Goal: Use online tool/utility: Utilize a website feature to perform a specific function

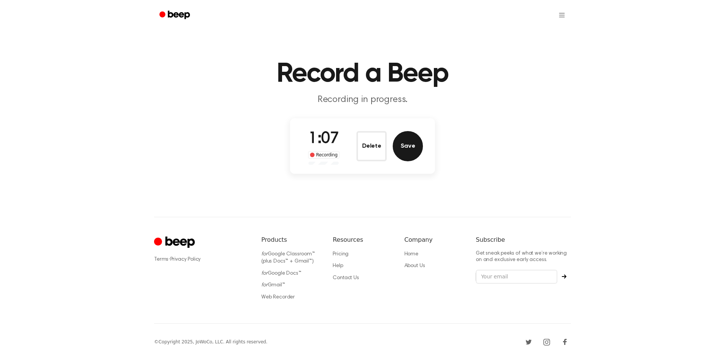
click at [419, 149] on button "Save" at bounding box center [408, 146] width 30 height 30
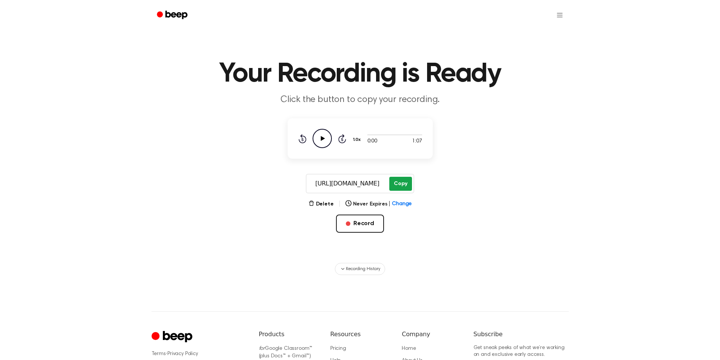
click at [396, 188] on button "Copy" at bounding box center [400, 184] width 22 height 14
click at [363, 227] on button "Record" at bounding box center [360, 224] width 48 height 18
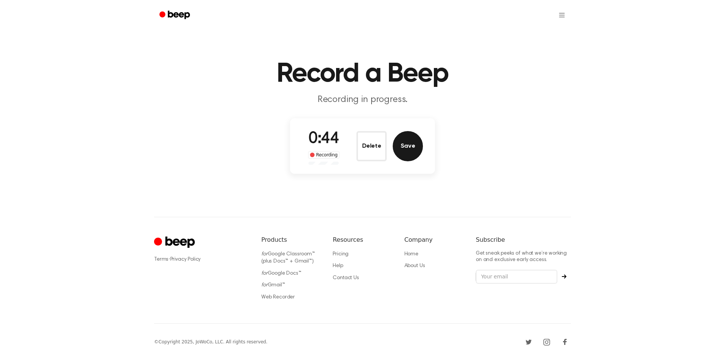
click at [415, 146] on button "Save" at bounding box center [408, 146] width 30 height 30
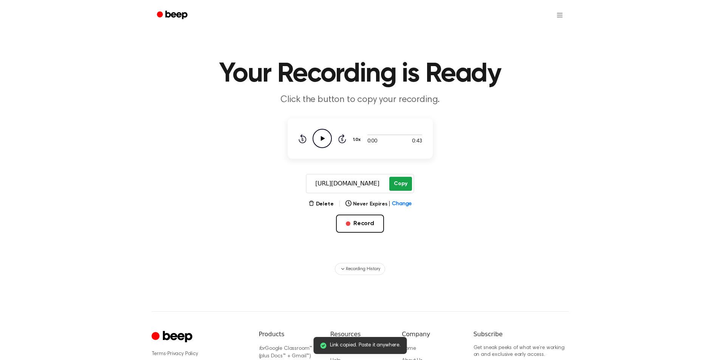
click at [405, 183] on button "Copy" at bounding box center [400, 184] width 22 height 14
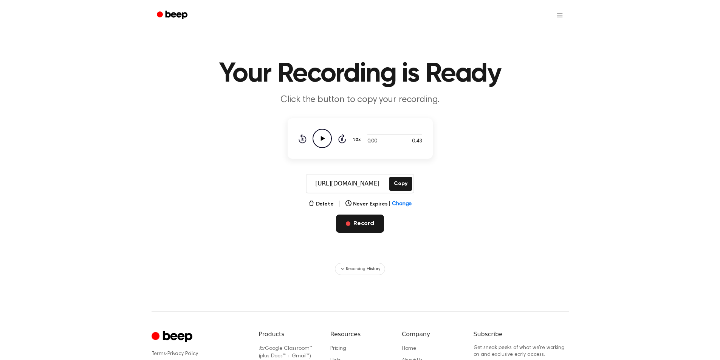
drag, startPoint x: 365, startPoint y: 221, endPoint x: 354, endPoint y: 218, distance: 11.4
click at [364, 222] on button "Record" at bounding box center [360, 224] width 48 height 18
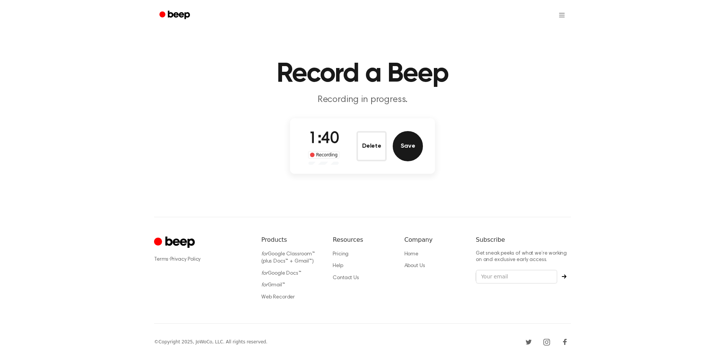
click at [415, 144] on button "Save" at bounding box center [408, 146] width 30 height 30
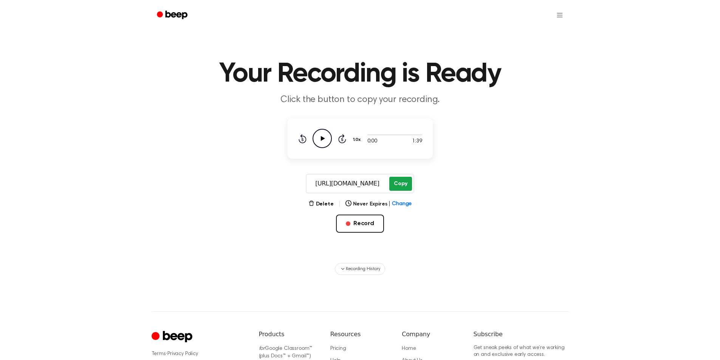
click at [400, 188] on button "Copy" at bounding box center [400, 184] width 22 height 14
click at [356, 227] on button "Record" at bounding box center [360, 224] width 48 height 18
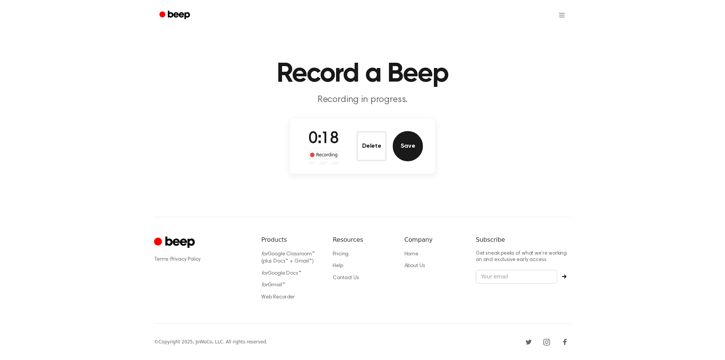
click at [407, 134] on button "Save" at bounding box center [408, 146] width 30 height 30
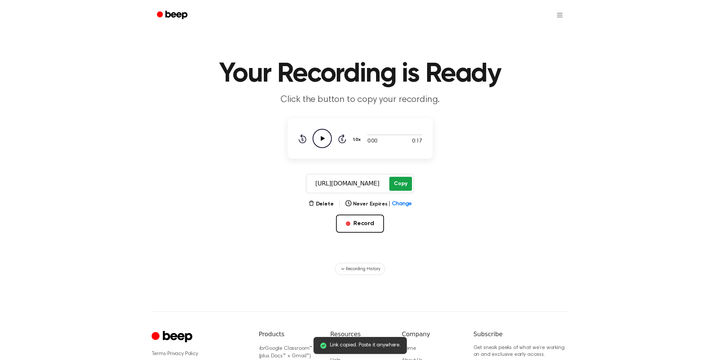
click at [402, 184] on button "Copy" at bounding box center [400, 184] width 22 height 14
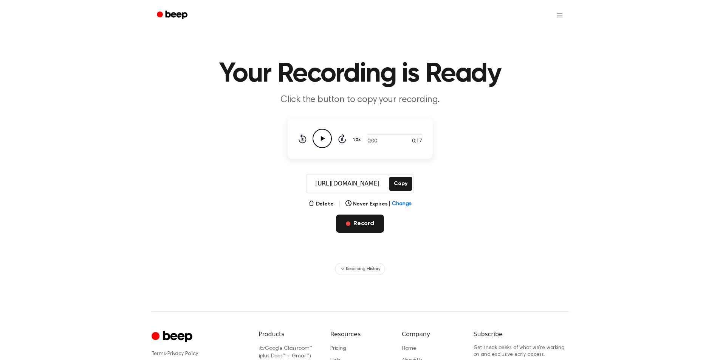
click at [363, 222] on button "Record" at bounding box center [360, 224] width 48 height 18
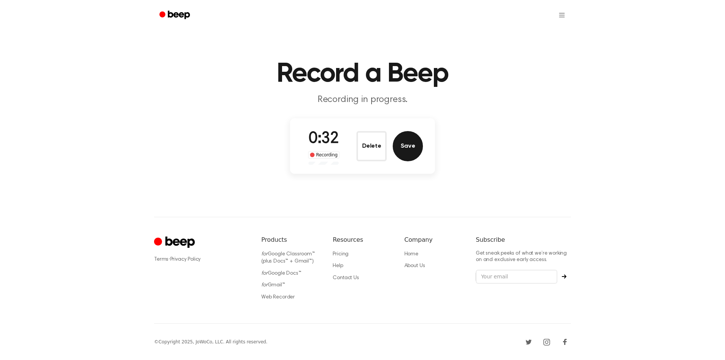
click at [400, 152] on button "Save" at bounding box center [408, 146] width 30 height 30
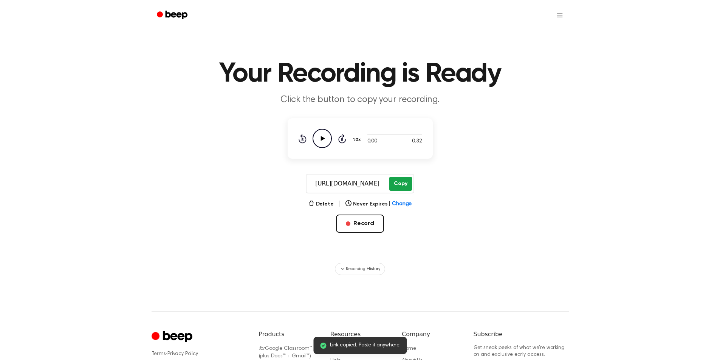
click at [398, 183] on button "Copy" at bounding box center [400, 184] width 22 height 14
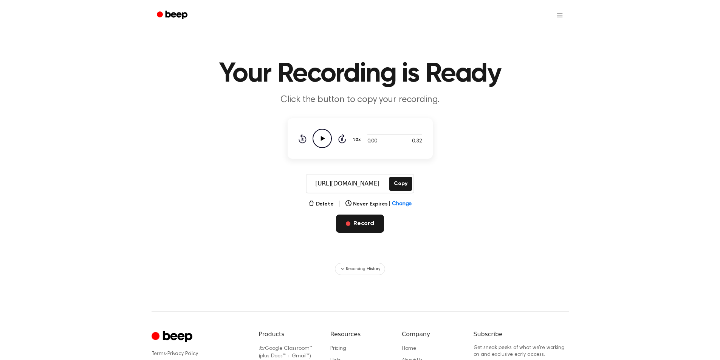
click at [369, 224] on button "Record" at bounding box center [360, 224] width 48 height 18
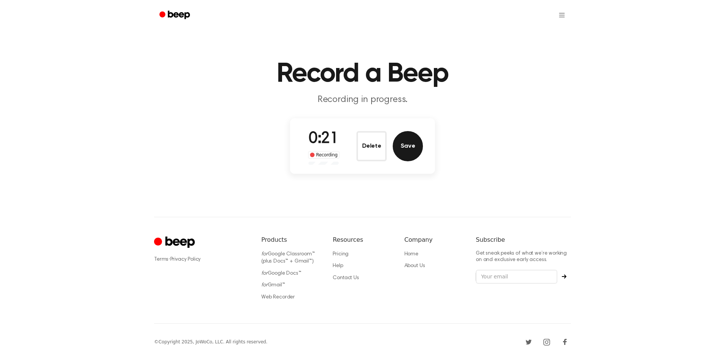
click at [410, 155] on button "Save" at bounding box center [408, 146] width 30 height 30
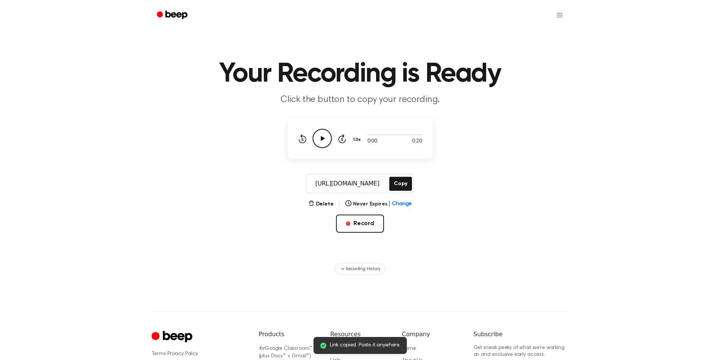
click at [414, 178] on div "[URL][DOMAIN_NAME] Copy" at bounding box center [359, 184] width 701 height 20
click at [400, 182] on button "Copy" at bounding box center [400, 184] width 22 height 14
click at [405, 188] on button "Copy" at bounding box center [400, 184] width 22 height 14
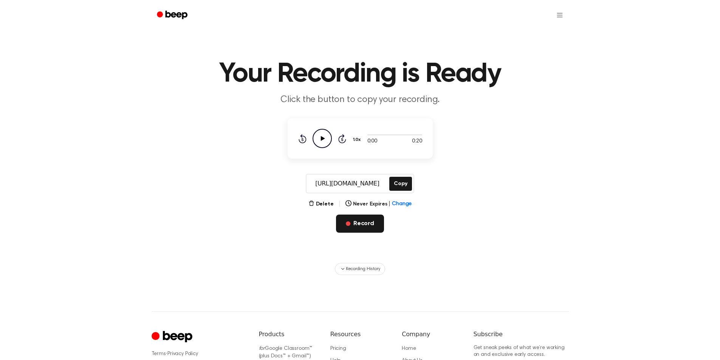
click at [364, 227] on button "Record" at bounding box center [360, 224] width 48 height 18
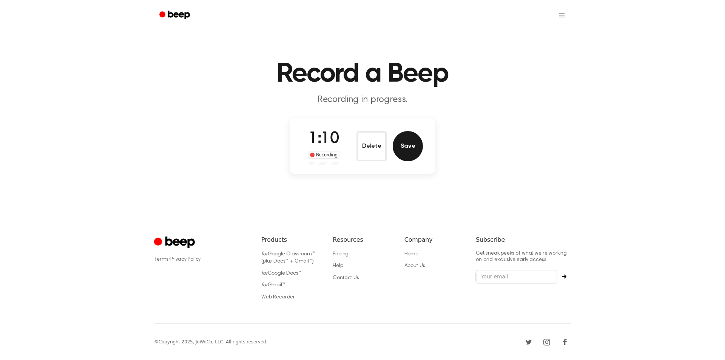
click at [409, 148] on button "Save" at bounding box center [408, 146] width 30 height 30
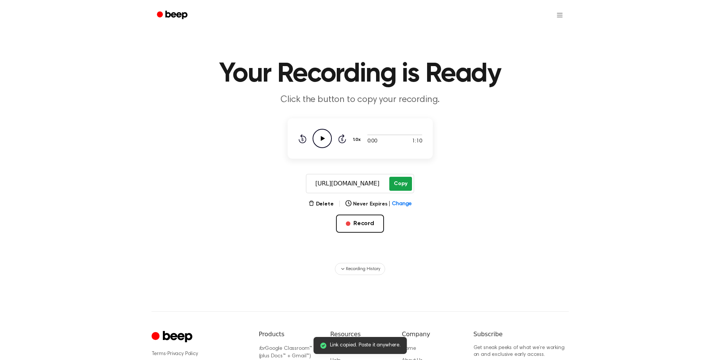
click at [397, 184] on button "Copy" at bounding box center [400, 184] width 22 height 14
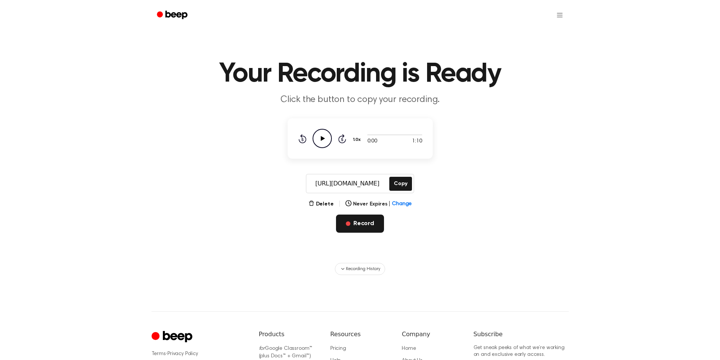
click at [364, 226] on button "Record" at bounding box center [360, 224] width 48 height 18
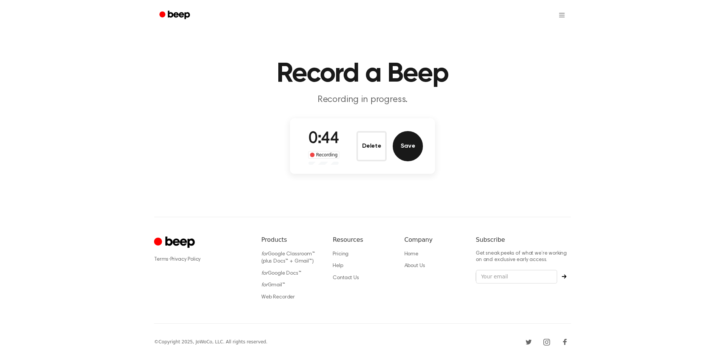
click at [413, 151] on button "Save" at bounding box center [408, 146] width 30 height 30
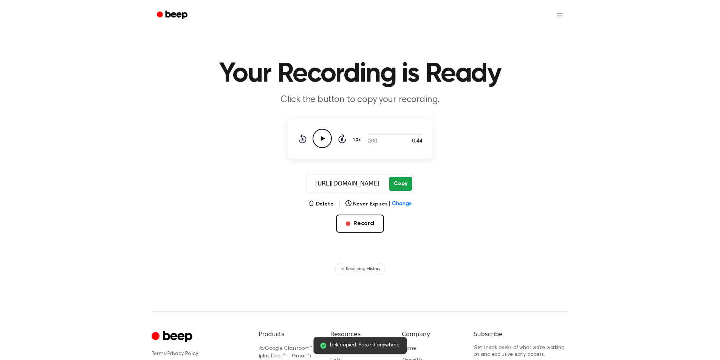
click at [394, 179] on button "Copy" at bounding box center [400, 184] width 22 height 14
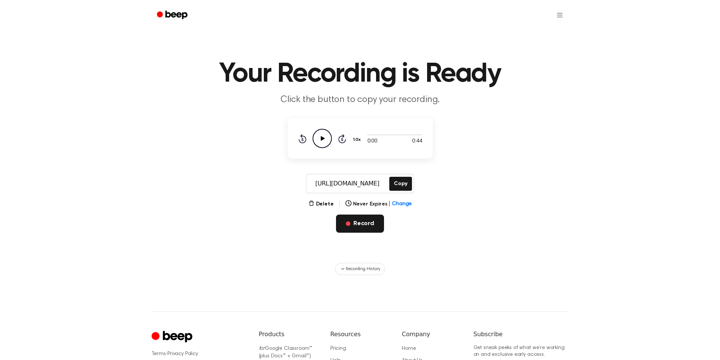
click at [365, 224] on button "Record" at bounding box center [360, 224] width 48 height 18
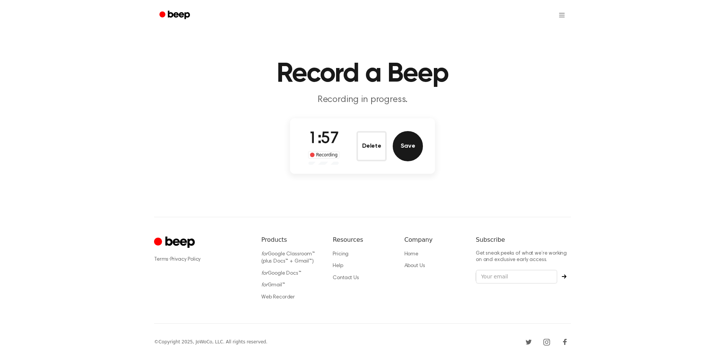
click at [402, 145] on button "Save" at bounding box center [408, 146] width 30 height 30
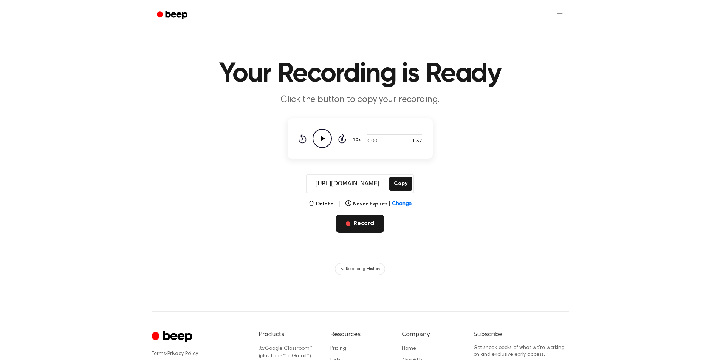
click at [342, 225] on button "Record" at bounding box center [360, 224] width 48 height 18
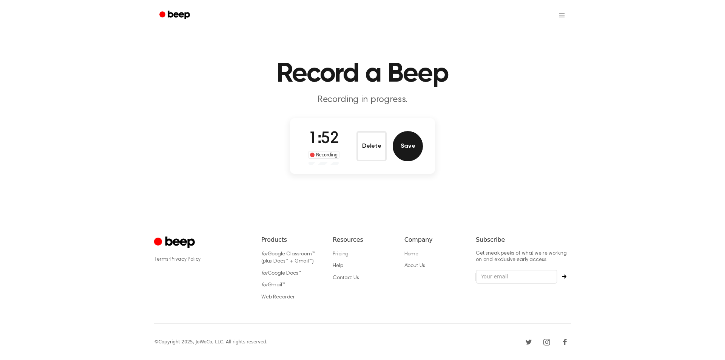
click at [409, 152] on button "Save" at bounding box center [408, 146] width 30 height 30
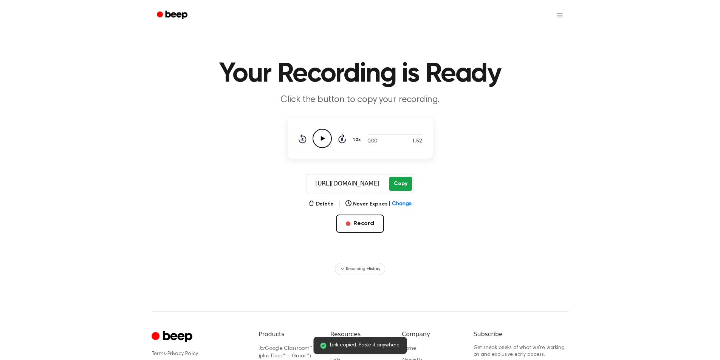
click at [404, 181] on button "Copy" at bounding box center [400, 184] width 22 height 14
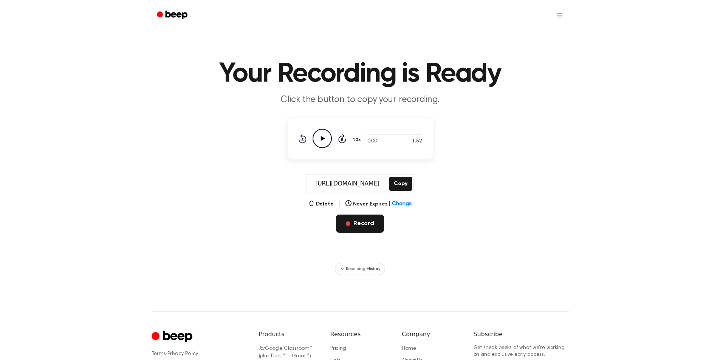
click at [360, 222] on button "Record" at bounding box center [360, 224] width 48 height 18
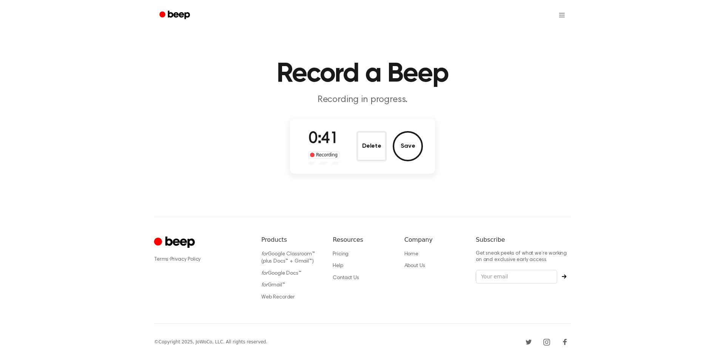
click at [346, 154] on div "0:41 Recording Delete Save" at bounding box center [362, 145] width 121 height 37
click at [410, 148] on button "Save" at bounding box center [408, 146] width 30 height 30
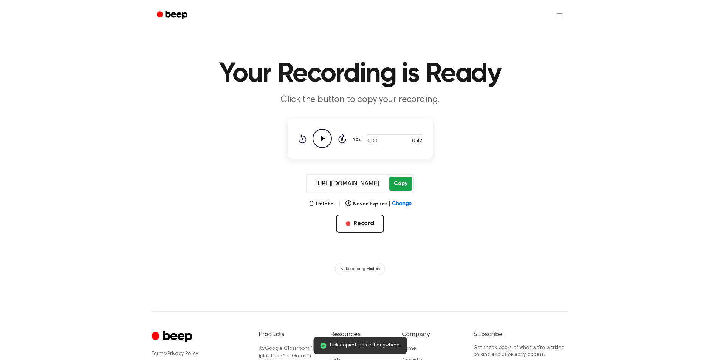
drag, startPoint x: 401, startPoint y: 184, endPoint x: 397, endPoint y: 183, distance: 4.2
click at [402, 183] on button "Copy" at bounding box center [400, 184] width 22 height 14
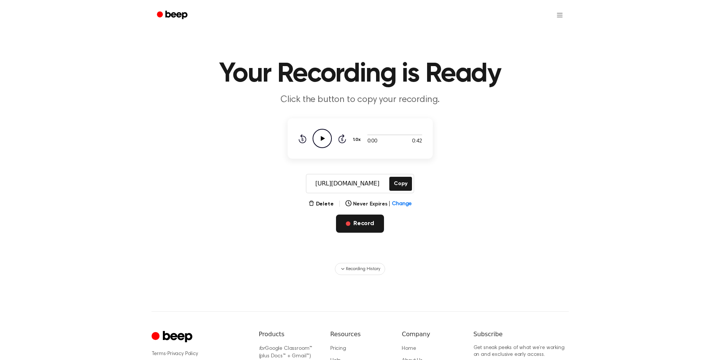
click at [364, 222] on button "Record" at bounding box center [360, 224] width 48 height 18
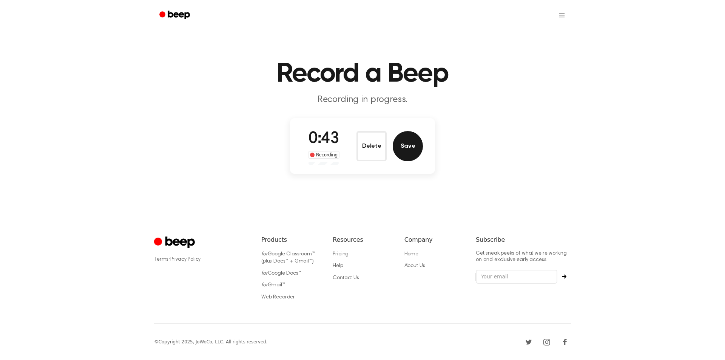
click at [417, 147] on button "Save" at bounding box center [408, 146] width 30 height 30
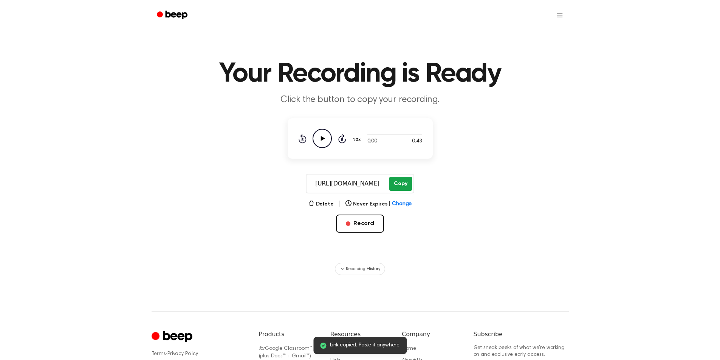
click at [399, 182] on button "Copy" at bounding box center [400, 184] width 22 height 14
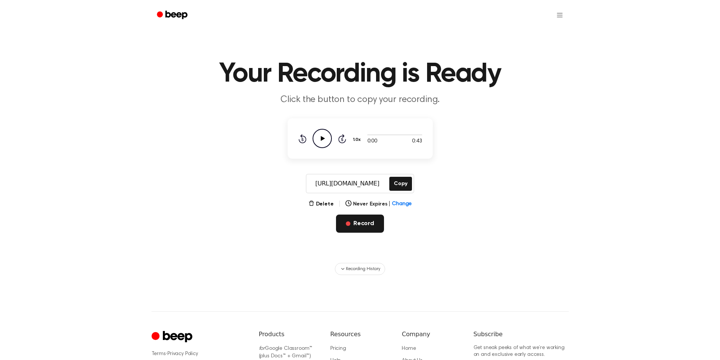
click at [353, 218] on button "Record" at bounding box center [360, 224] width 48 height 18
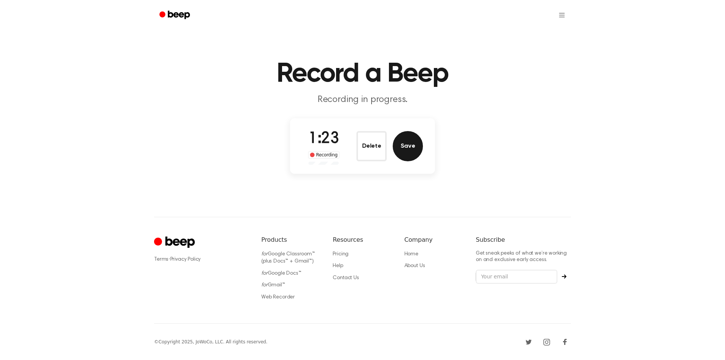
click at [417, 157] on button "Save" at bounding box center [408, 146] width 30 height 30
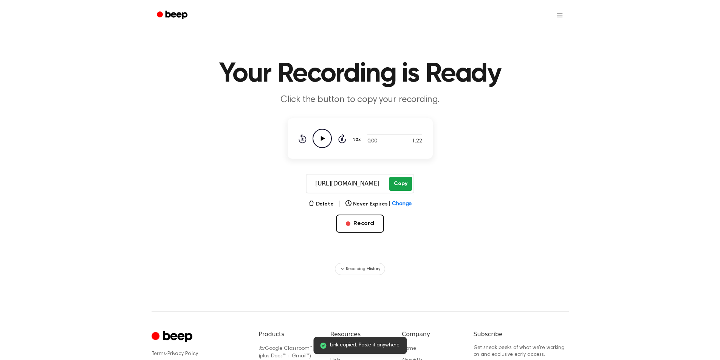
click at [403, 186] on button "Copy" at bounding box center [400, 184] width 22 height 14
